Goal: Feedback & Contribution: Submit feedback/report problem

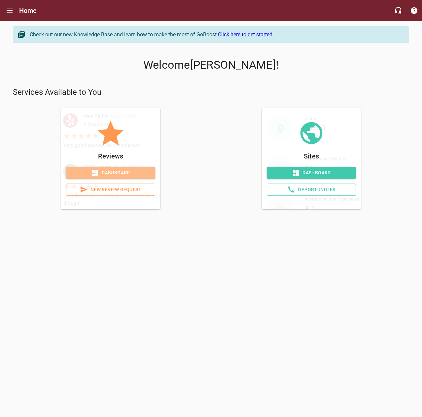
click at [130, 171] on span "Dashboard" at bounding box center [110, 173] width 79 height 8
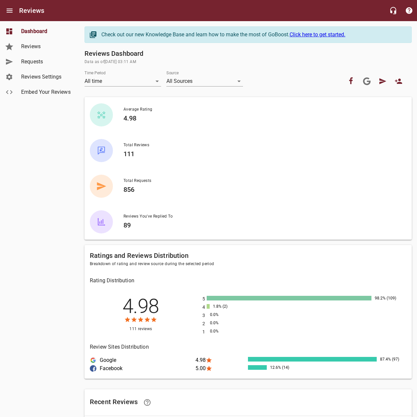
click at [51, 60] on span "Requests" at bounding box center [46, 62] width 50 height 8
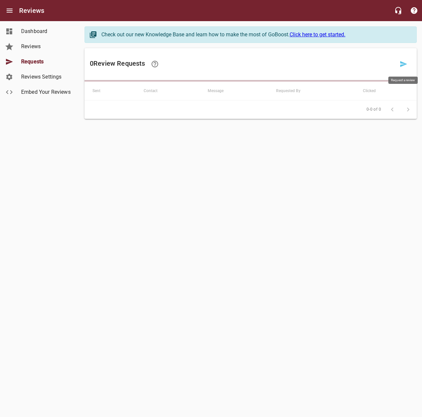
click at [403, 64] on icon at bounding box center [403, 64] width 7 height 6
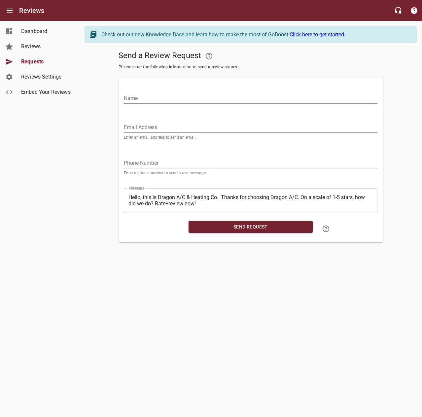
click at [302, 102] on input "Name" at bounding box center [251, 98] width 254 height 11
type input "[PERSON_NAME]"
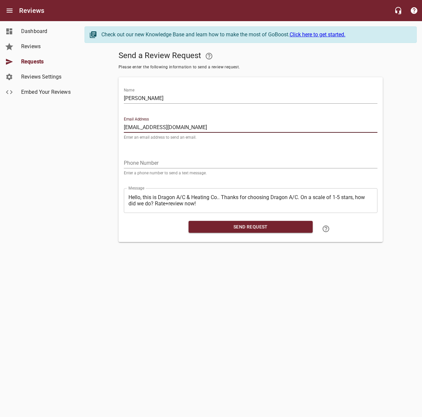
type input "[EMAIL_ADDRESS][DOMAIN_NAME]"
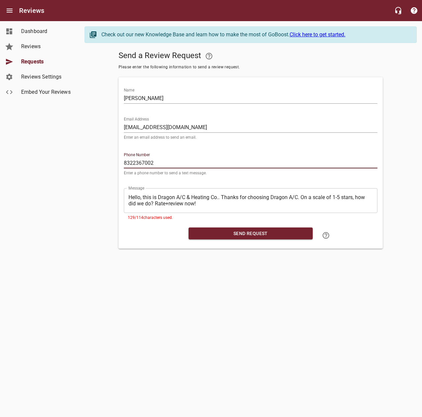
type input "8322367002"
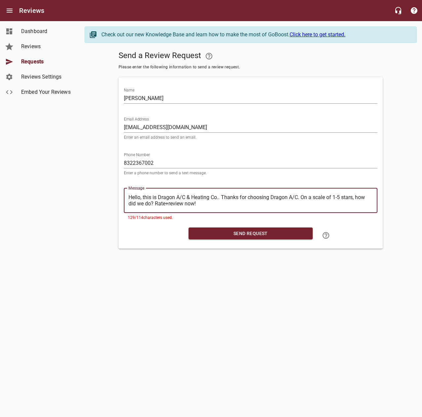
drag, startPoint x: 221, startPoint y: 197, endPoint x: 117, endPoint y: 196, distance: 104.0
click at [117, 196] on div "Send a Review Request Please enter the following information to send a review r…" at bounding box center [251, 148] width 332 height 200
type textarea "Thanks for choosing Dragon A/C. On a scale of 1-5 stars, how did we do? Rate+re…"
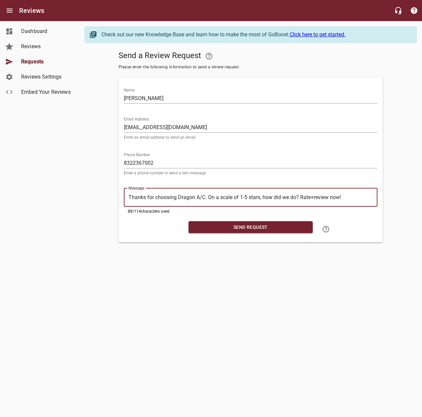
type textarea "Thanks for choosing Dragon A/C. On a scale of 1-5 stars, how did we do? Rate+re…"
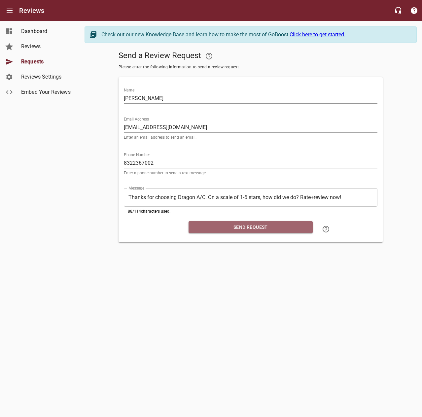
click at [239, 224] on span "Send Request" at bounding box center [251, 227] width 114 height 8
